Goal: Information Seeking & Learning: Learn about a topic

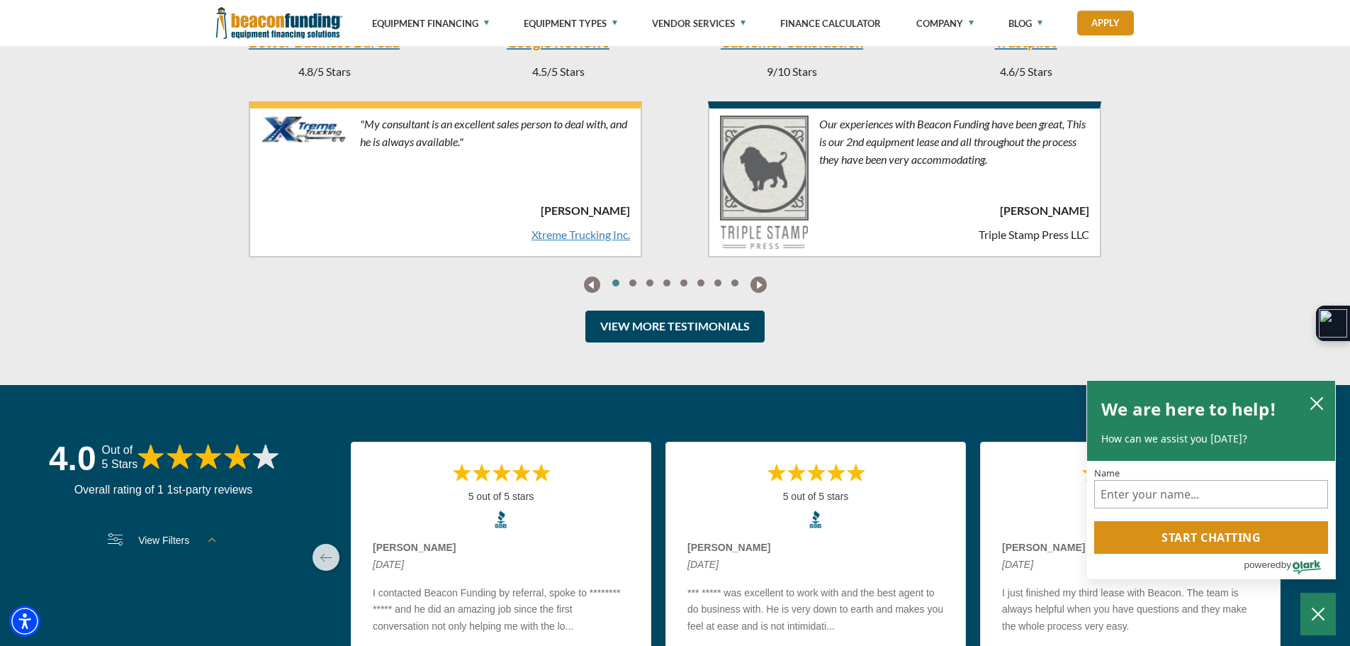
scroll to position [3483, 0]
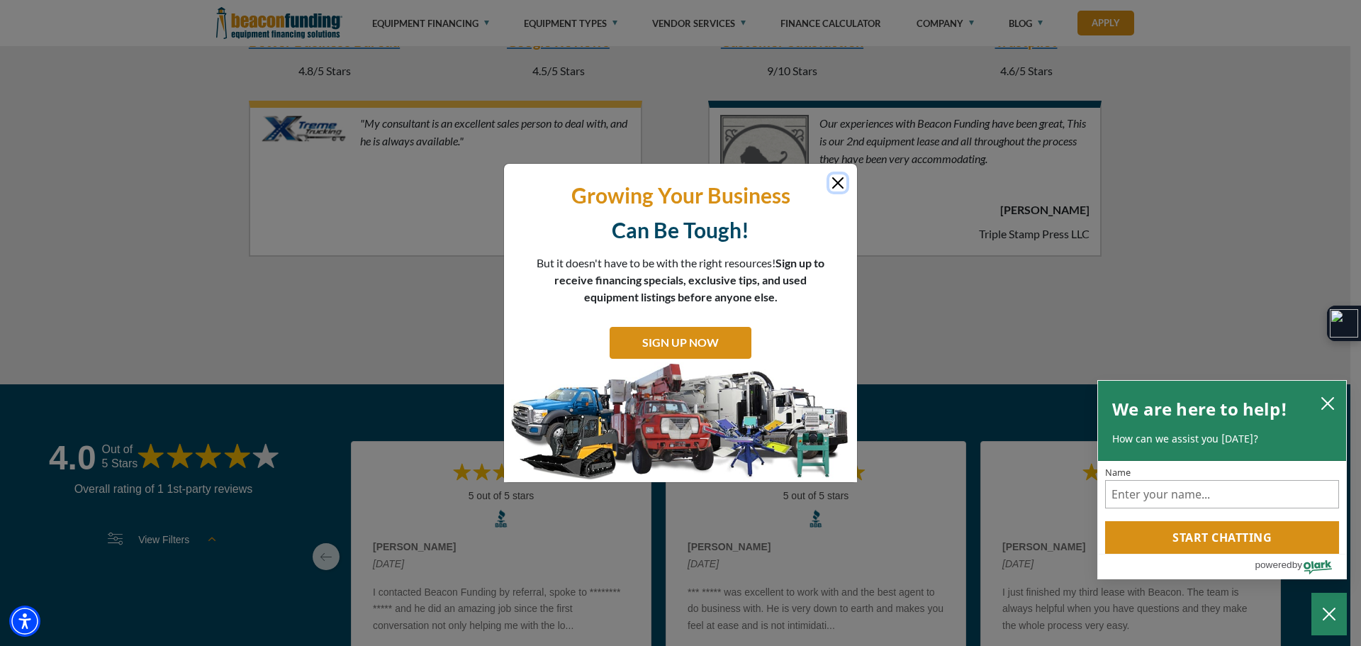
click at [838, 184] on button "Close" at bounding box center [837, 182] width 17 height 17
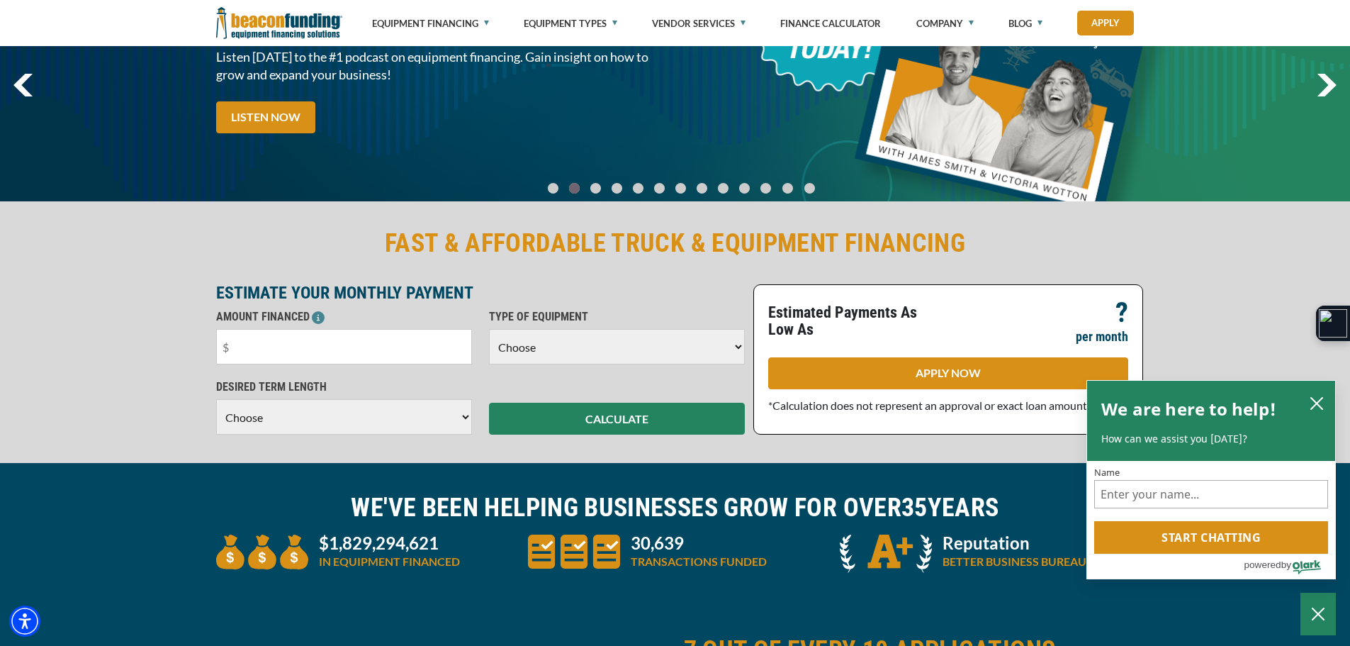
scroll to position [0, 0]
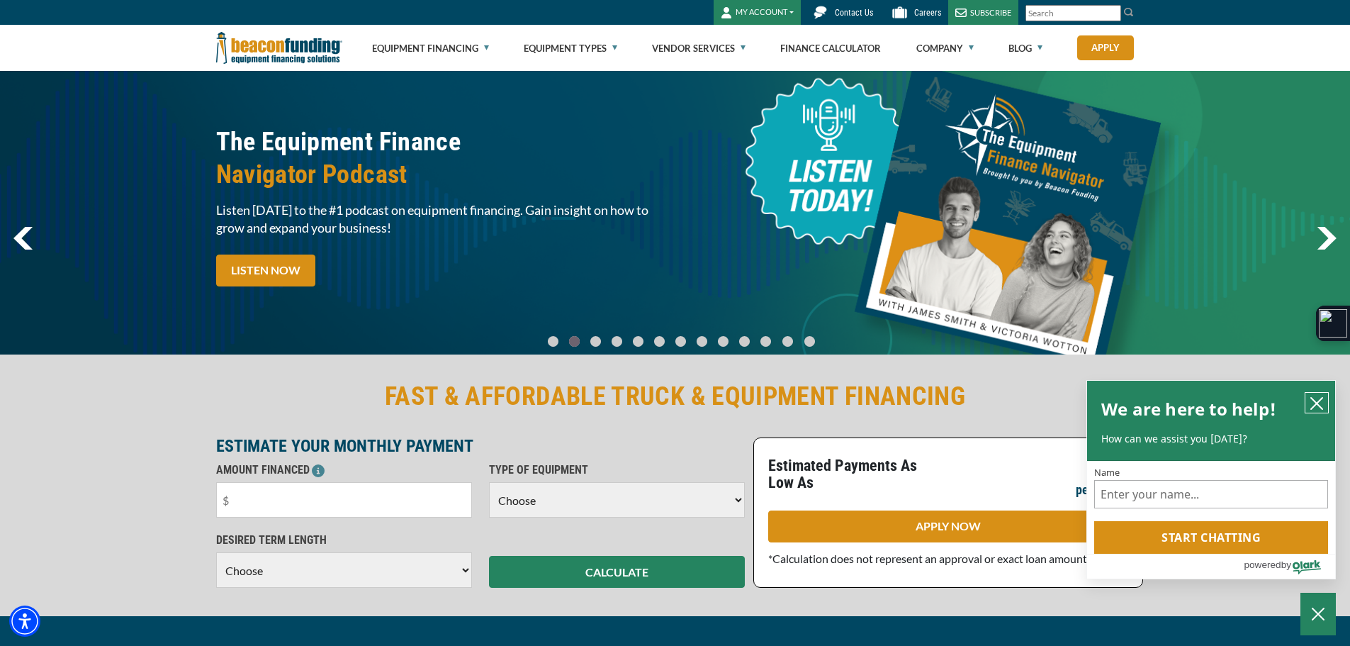
click at [1308, 397] on button "close chatbox" at bounding box center [1317, 403] width 23 height 20
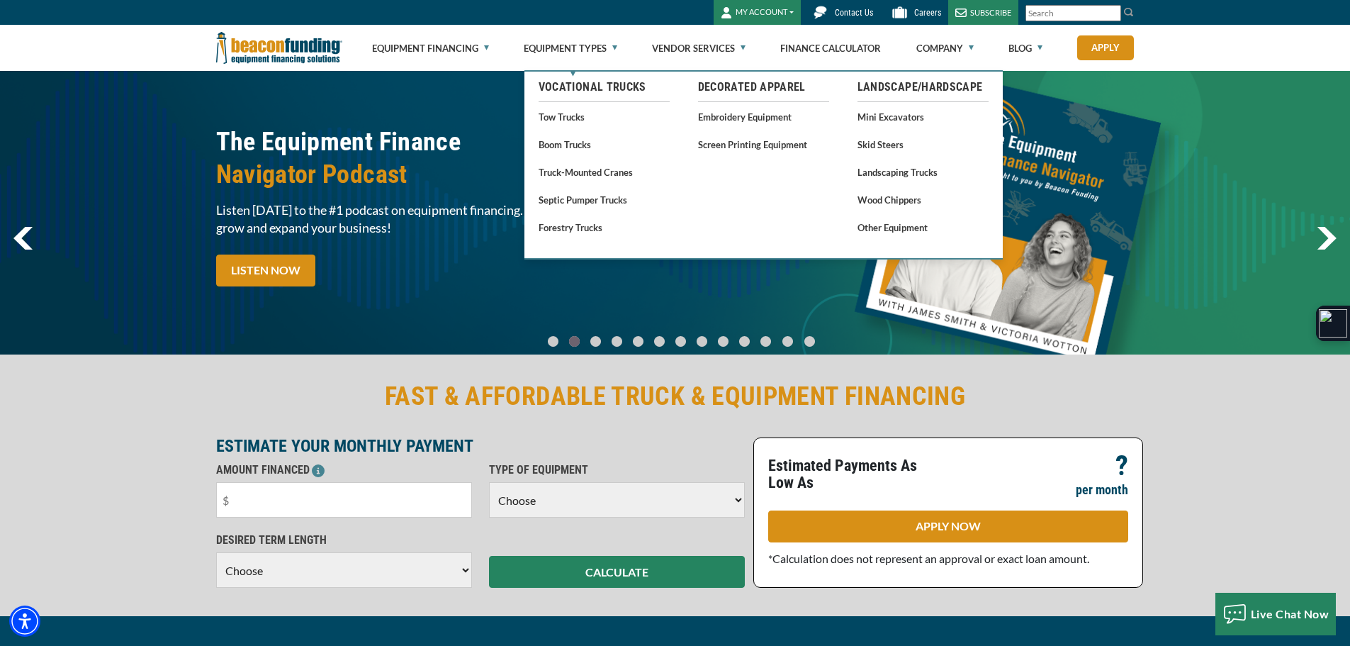
click at [590, 53] on link "Equipment Types" at bounding box center [571, 48] width 94 height 45
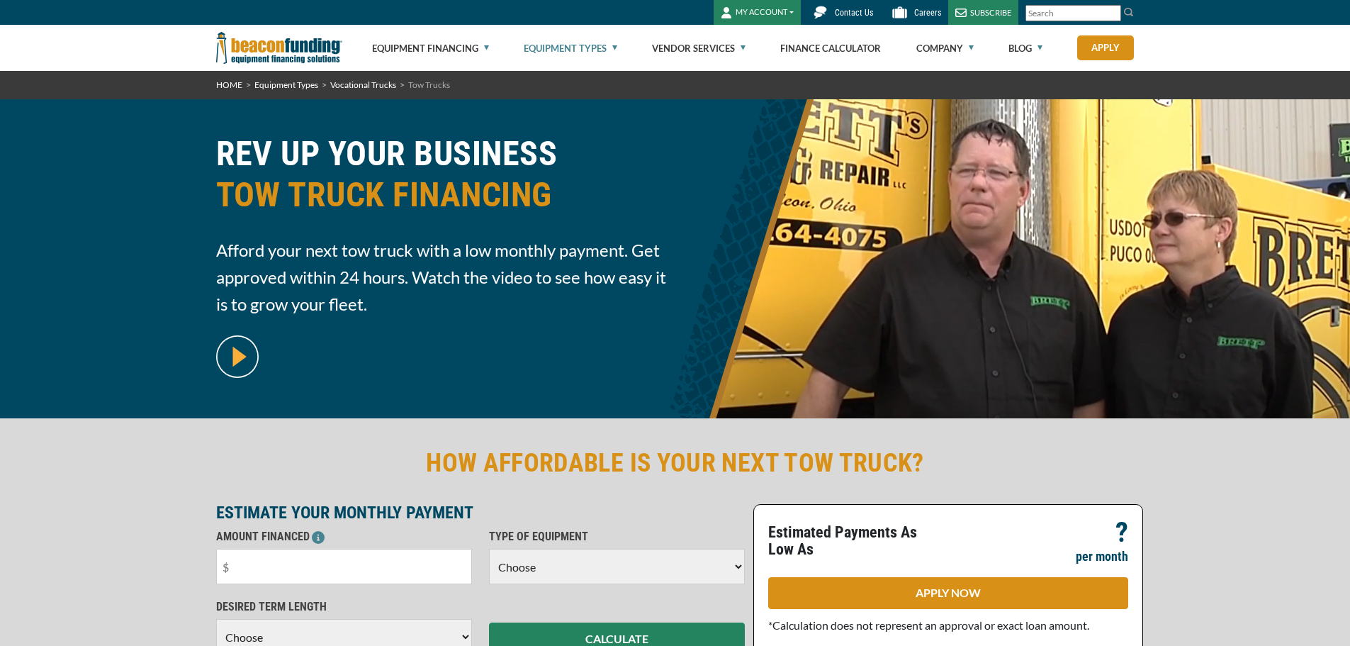
click at [480, 45] on link "Equipment Financing" at bounding box center [430, 48] width 117 height 45
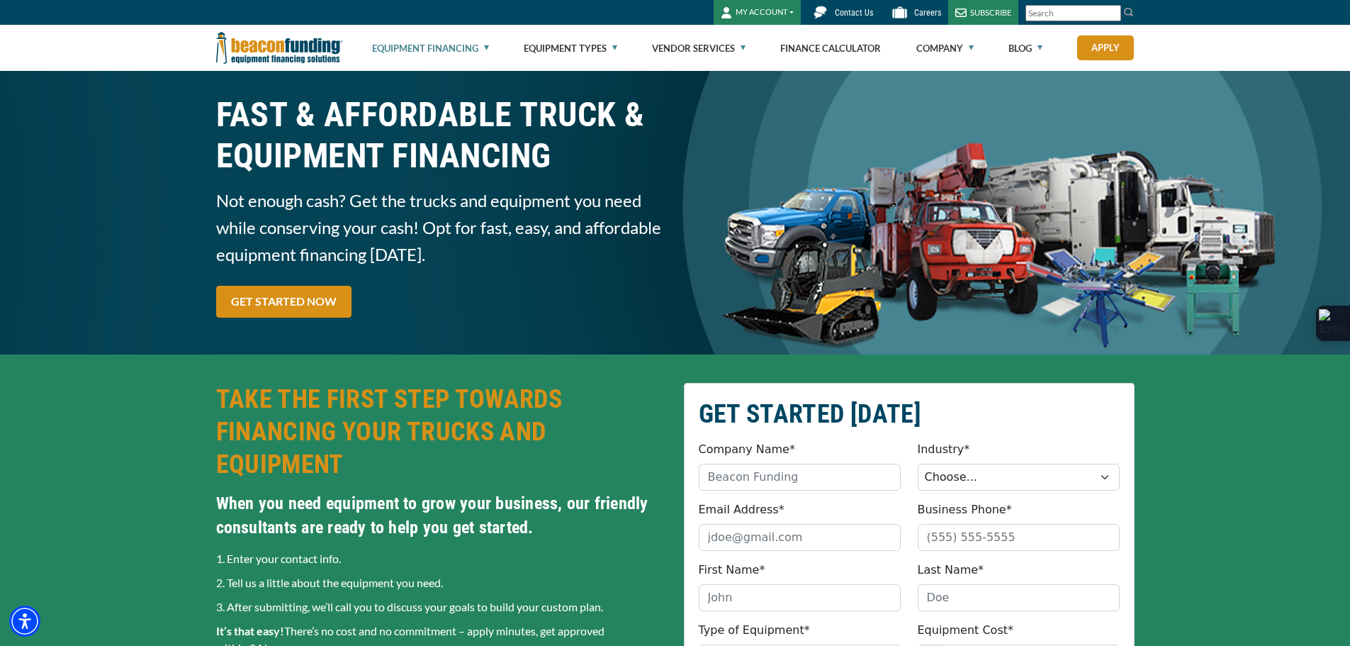
click at [288, 53] on img at bounding box center [279, 48] width 126 height 46
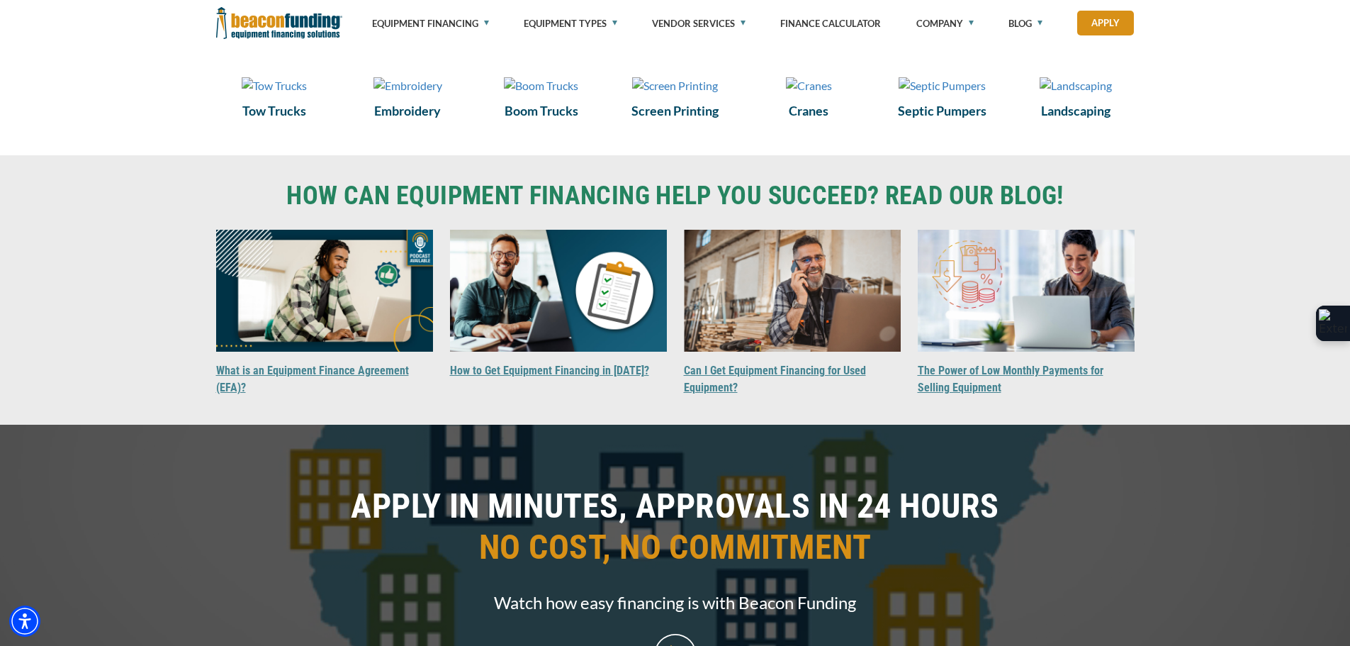
scroll to position [1100, 0]
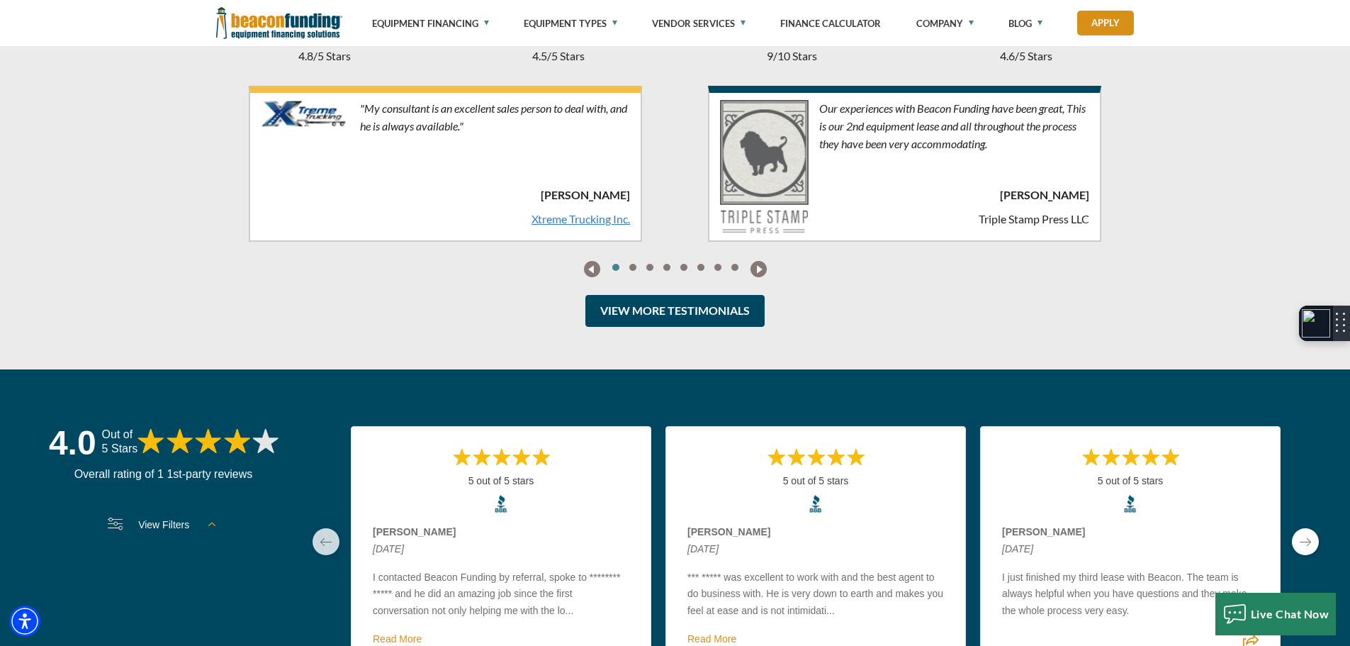
click at [1323, 325] on img at bounding box center [1316, 323] width 28 height 28
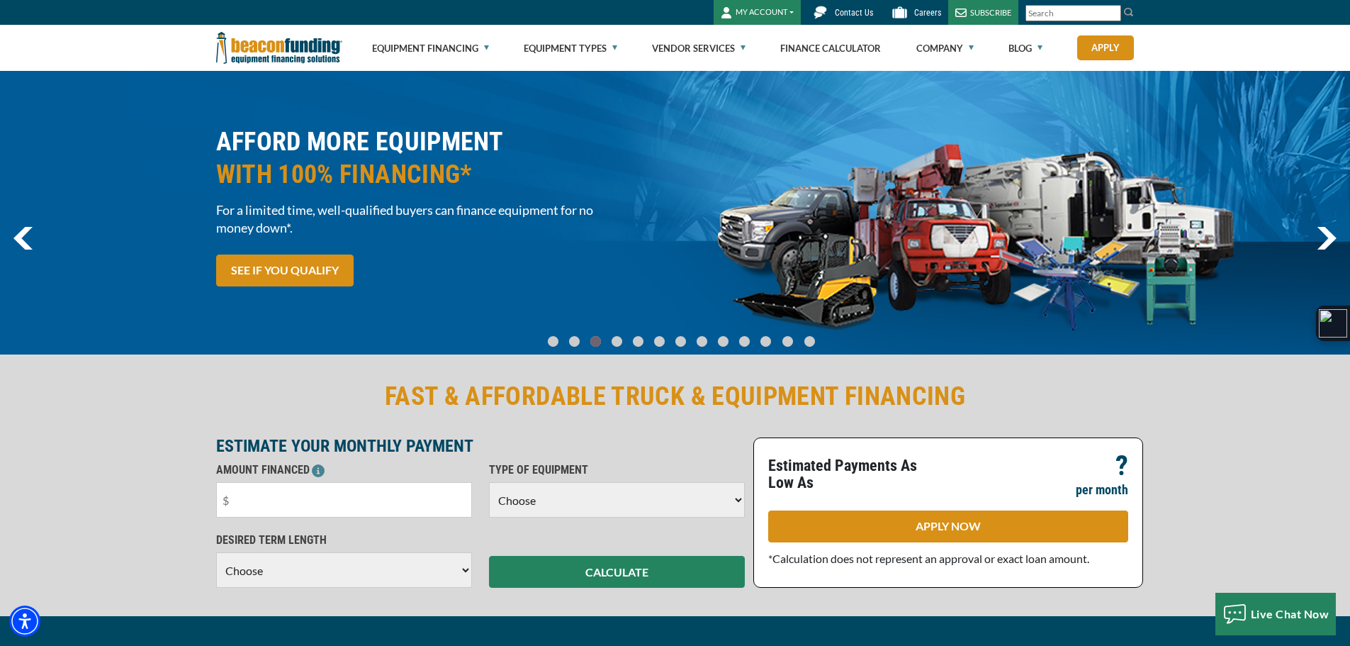
scroll to position [11, 0]
